Goal: Information Seeking & Learning: Learn about a topic

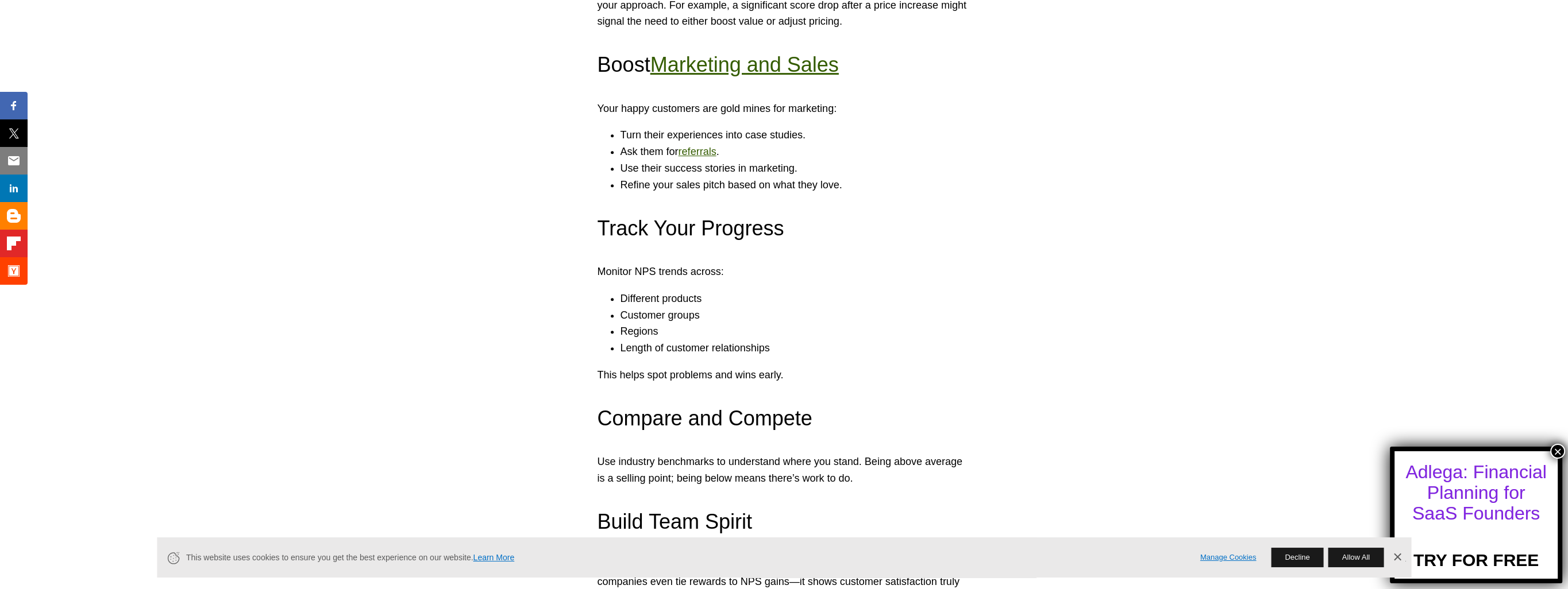
scroll to position [16541, 0]
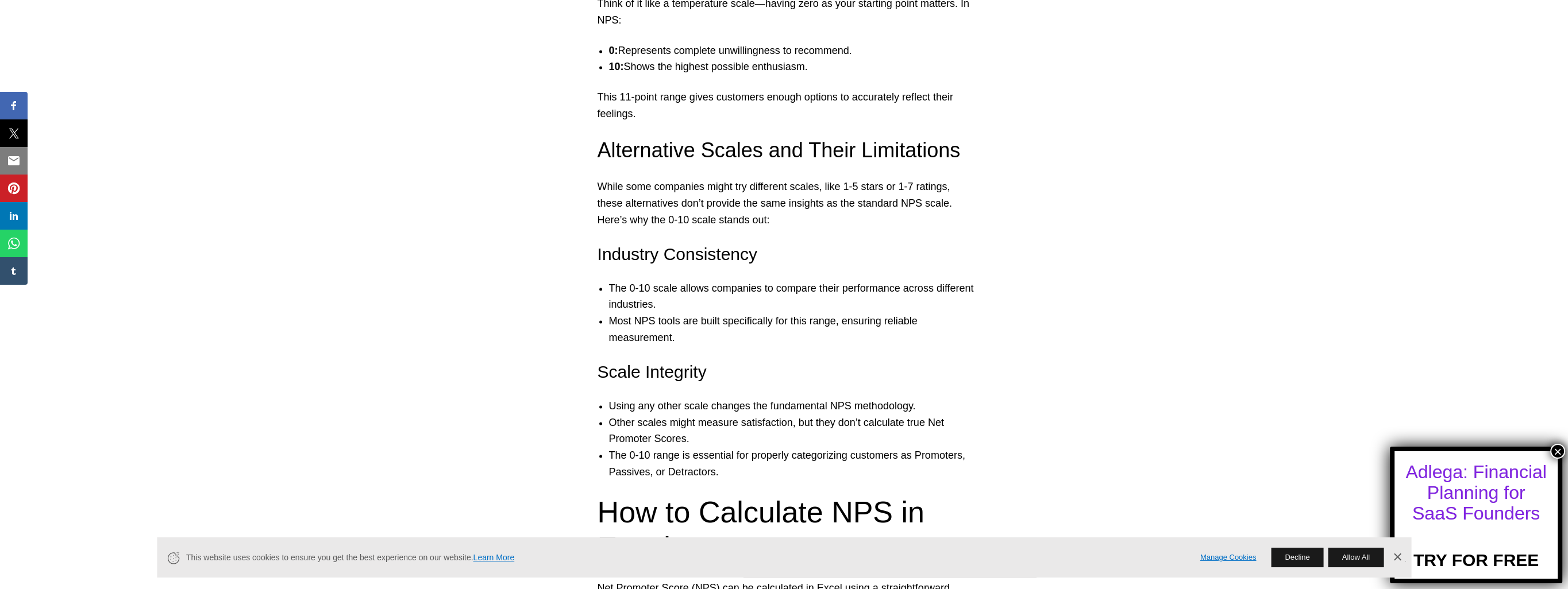
scroll to position [2986, 0]
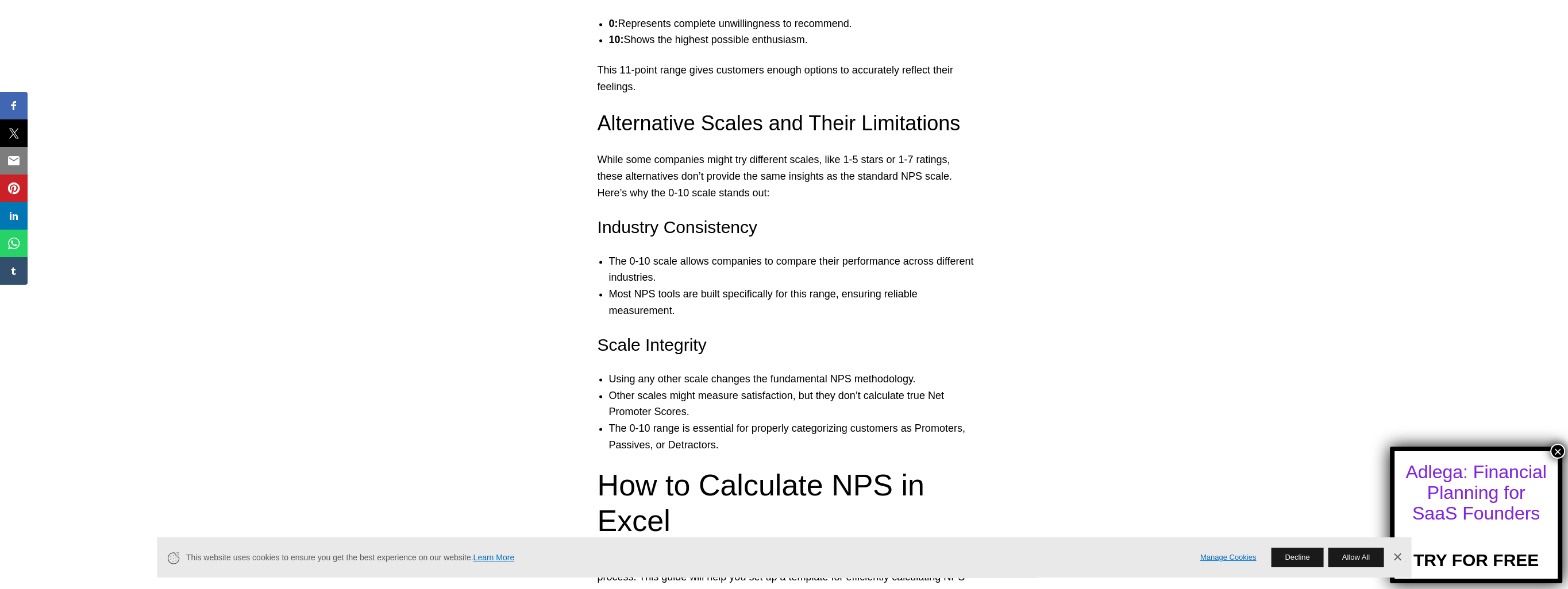
drag, startPoint x: 379, startPoint y: 297, endPoint x: 382, endPoint y: 176, distance: 121.0
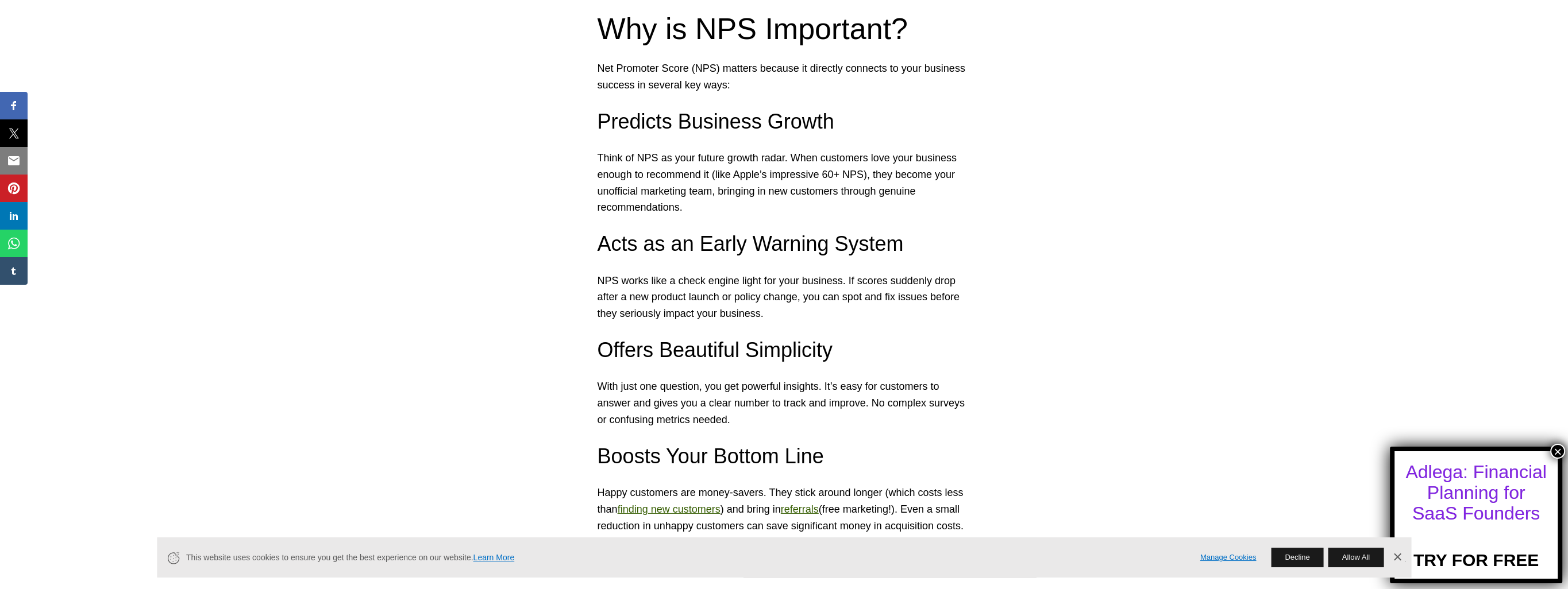
scroll to position [6376, 0]
